Goal: Task Accomplishment & Management: Complete application form

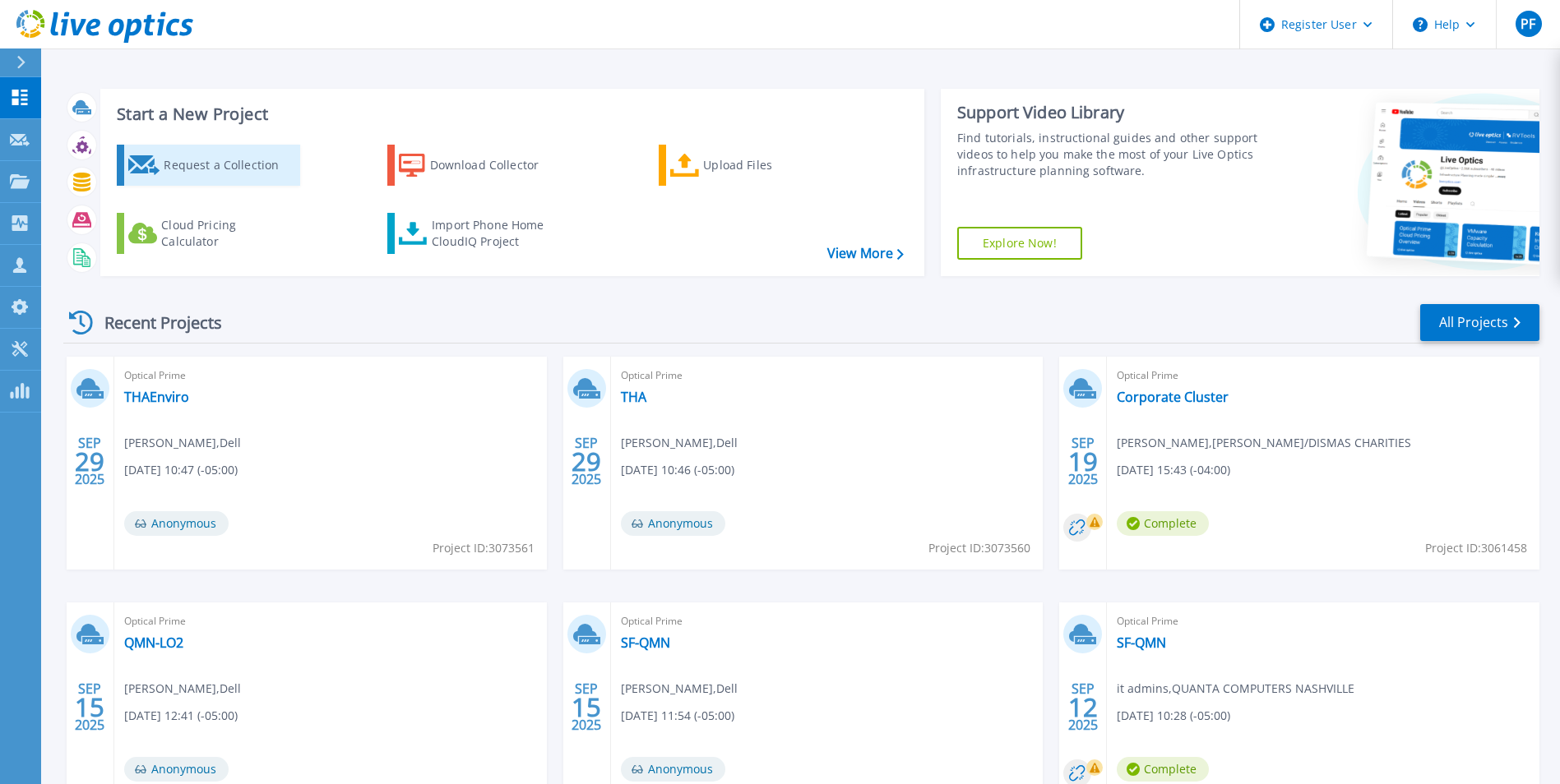
click at [187, 172] on div "Request a Collection" at bounding box center [229, 165] width 132 height 33
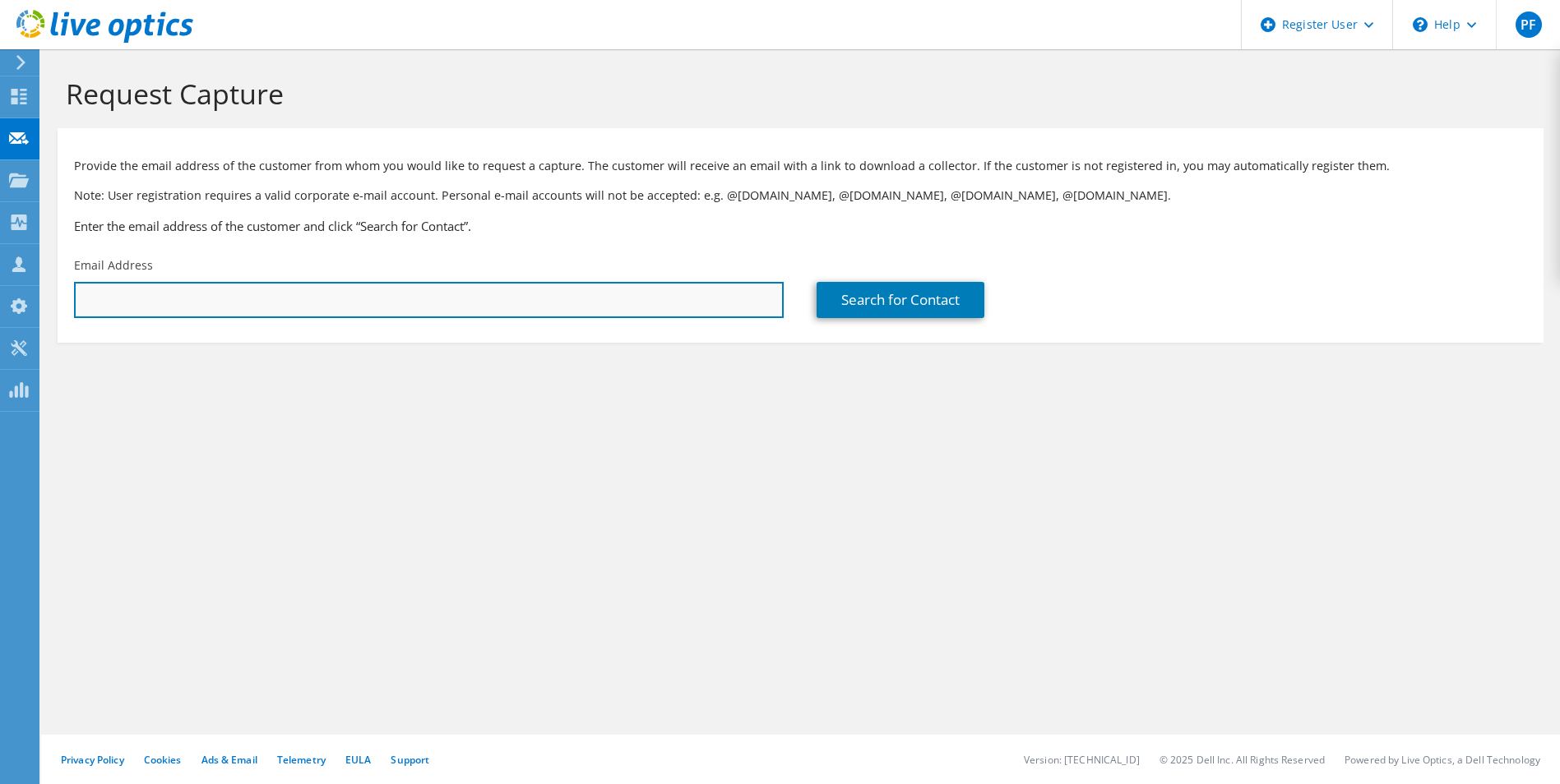
click at [205, 308] on input "text" at bounding box center [429, 300] width 710 height 36
paste input "[EMAIL_ADDRESS][DOMAIN_NAME]"
type input "[EMAIL_ADDRESS][DOMAIN_NAME]"
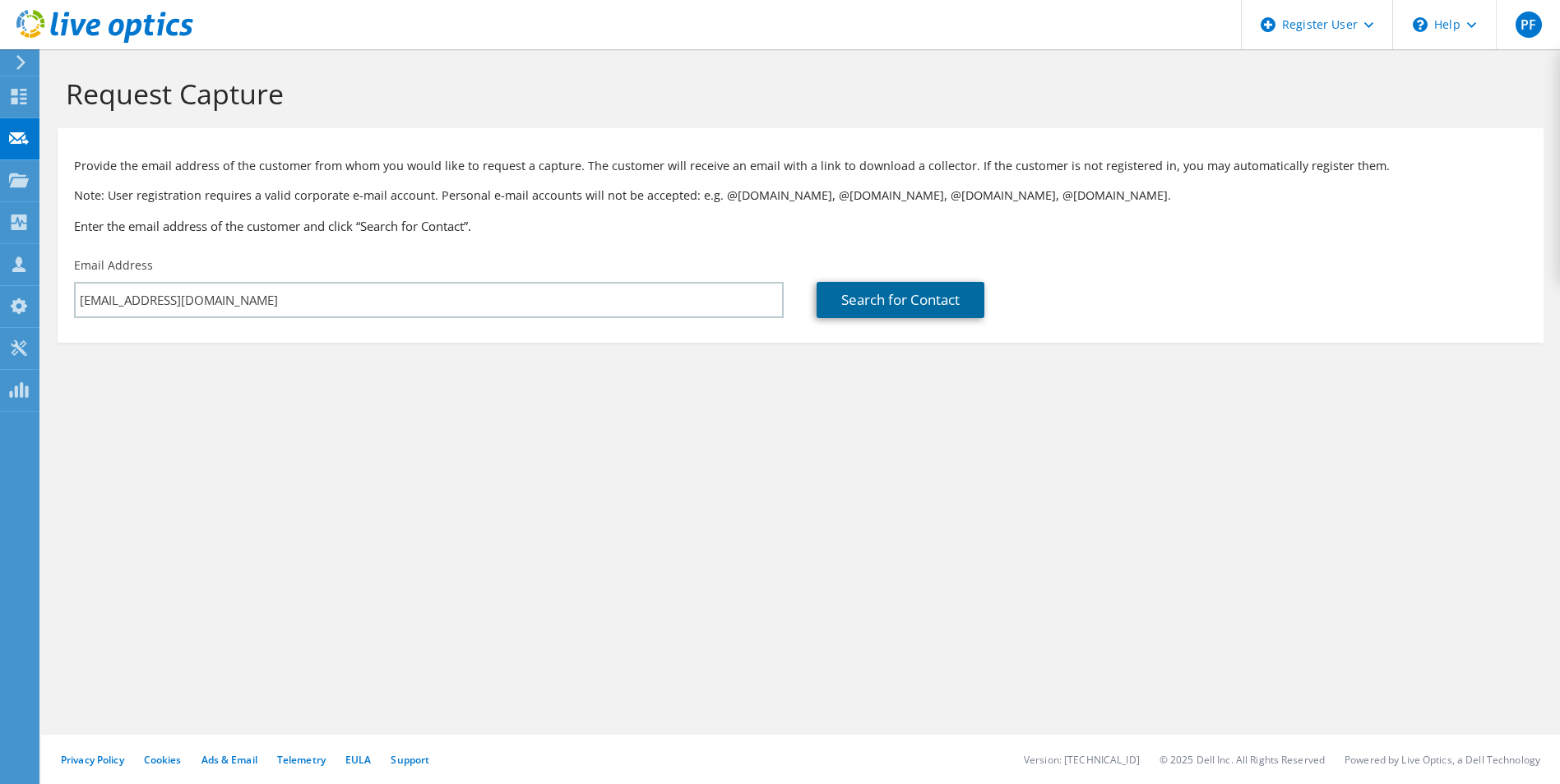
click at [848, 310] on link "Search for Contact" at bounding box center [899, 300] width 167 height 36
type input "ORION FEDERAL CREDIT UNION"
type input "[PERSON_NAME]"
type input "[GEOGRAPHIC_DATA]"
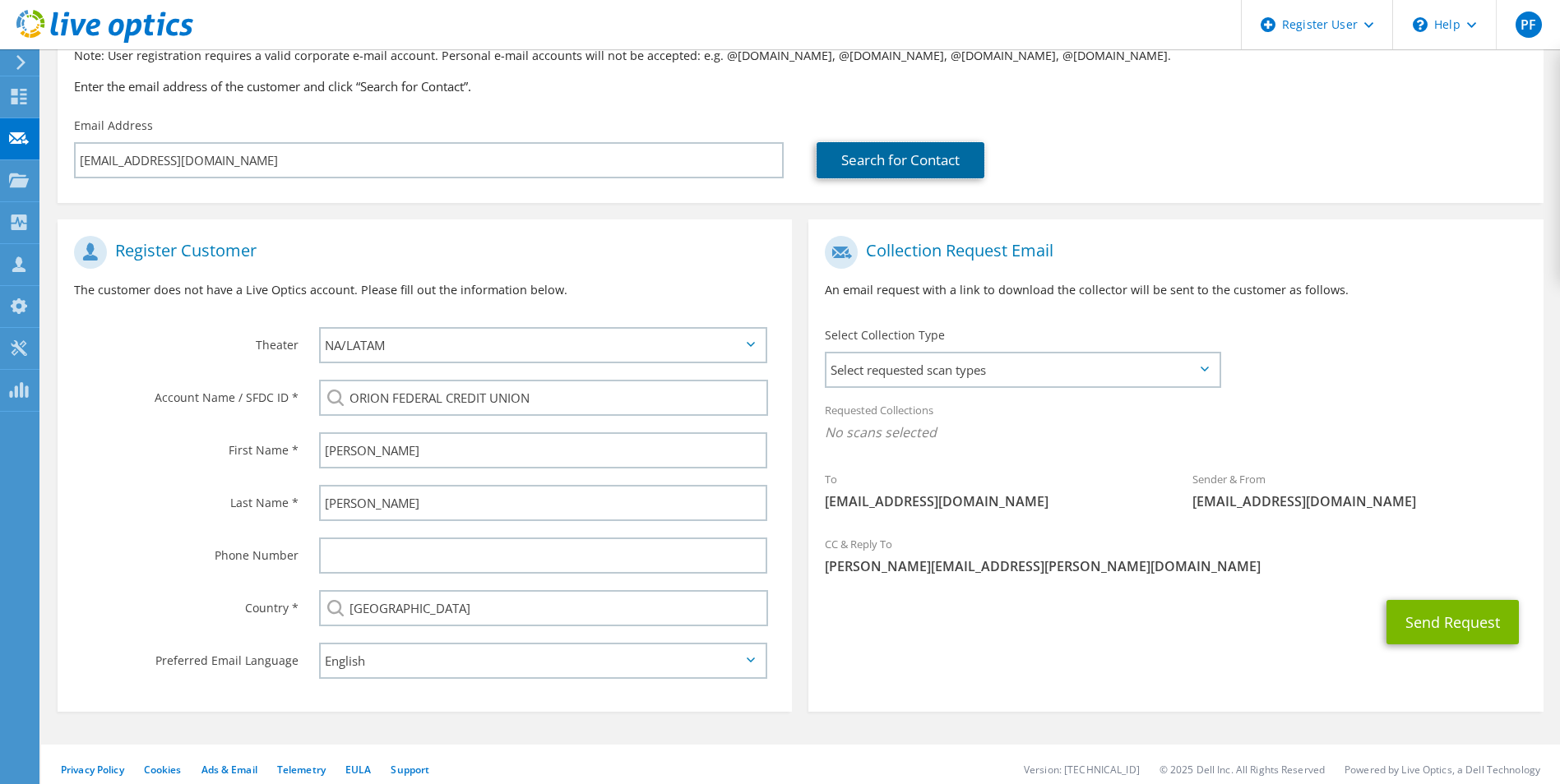
scroll to position [141, 0]
click at [933, 379] on span "Select requested scan types" at bounding box center [1021, 368] width 391 height 33
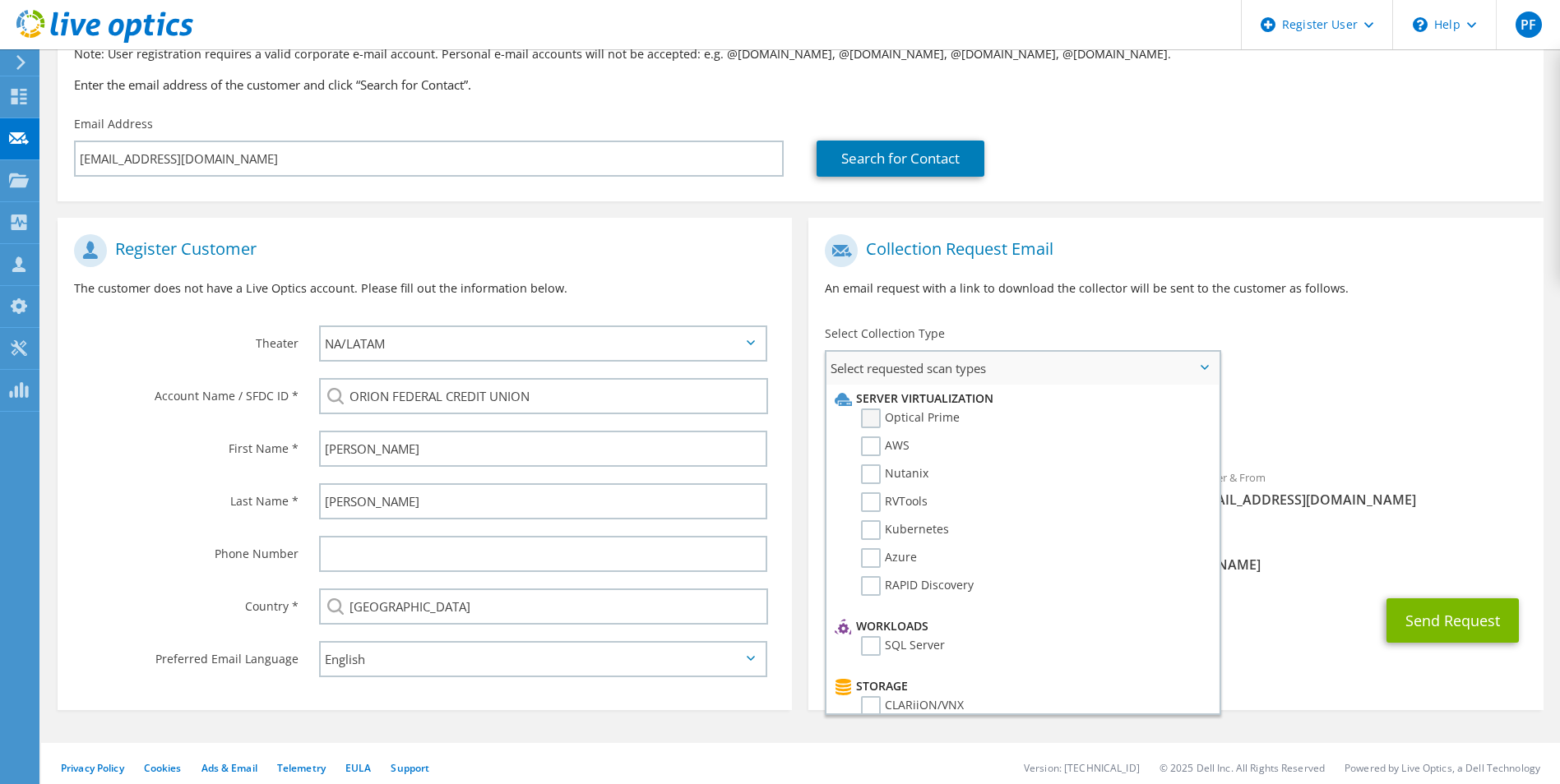
click at [914, 413] on label "Optical Prime" at bounding box center [910, 419] width 98 height 20
click at [0, 0] on input "Optical Prime" at bounding box center [0, 0] width 0 height 0
click at [1270, 411] on div "Requested Collections No scans selected Optical Prime" at bounding box center [1175, 423] width 734 height 65
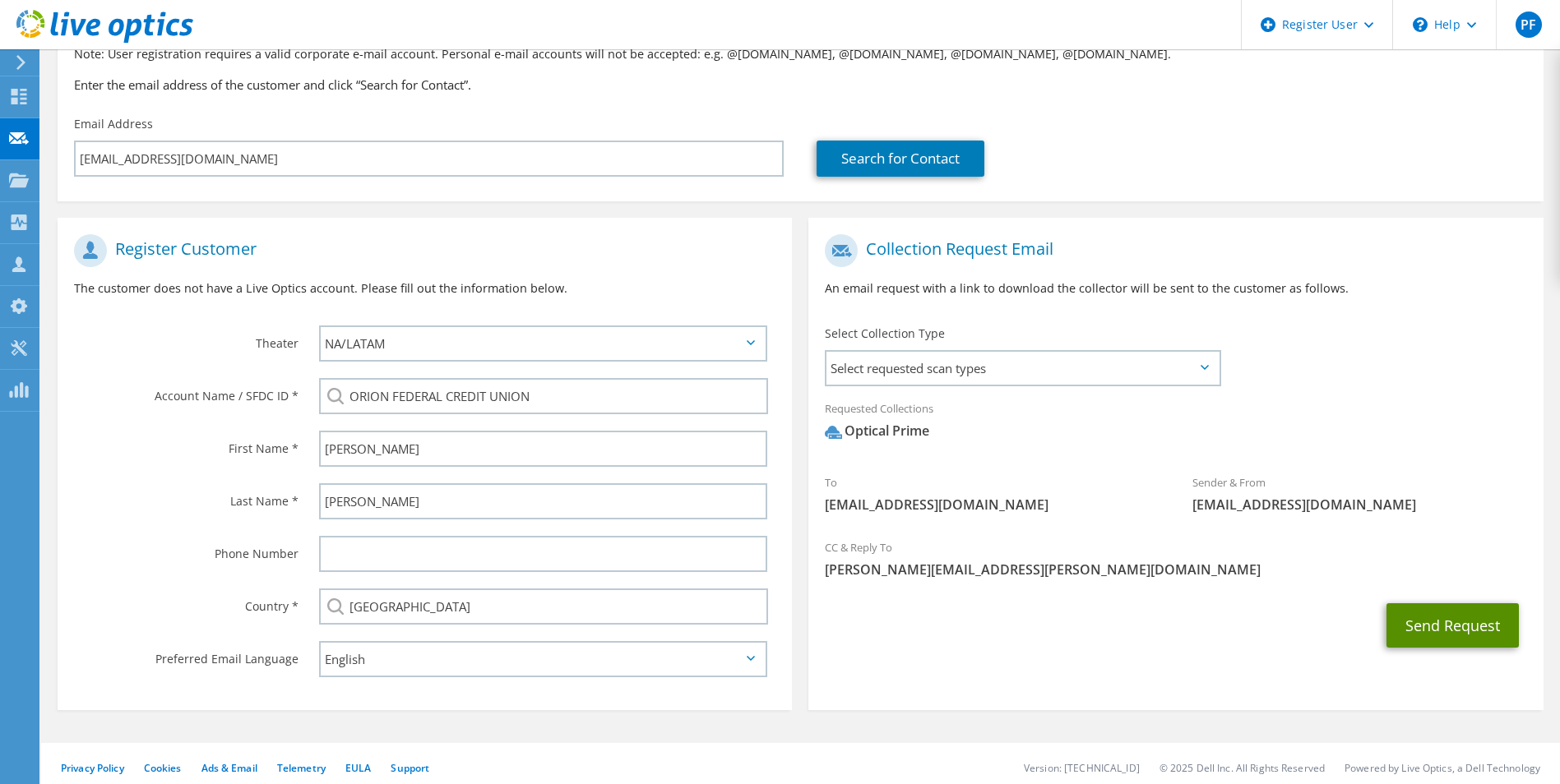
click at [1410, 612] on button "Send Request" at bounding box center [1453, 626] width 132 height 45
